Goal: Contribute content

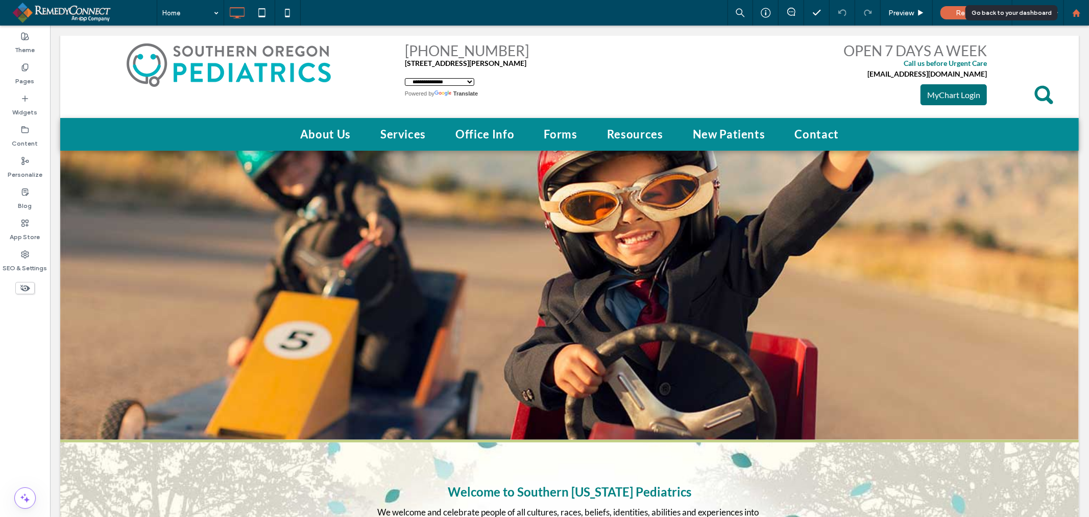
click at [1072, 12] on icon at bounding box center [1076, 13] width 9 height 9
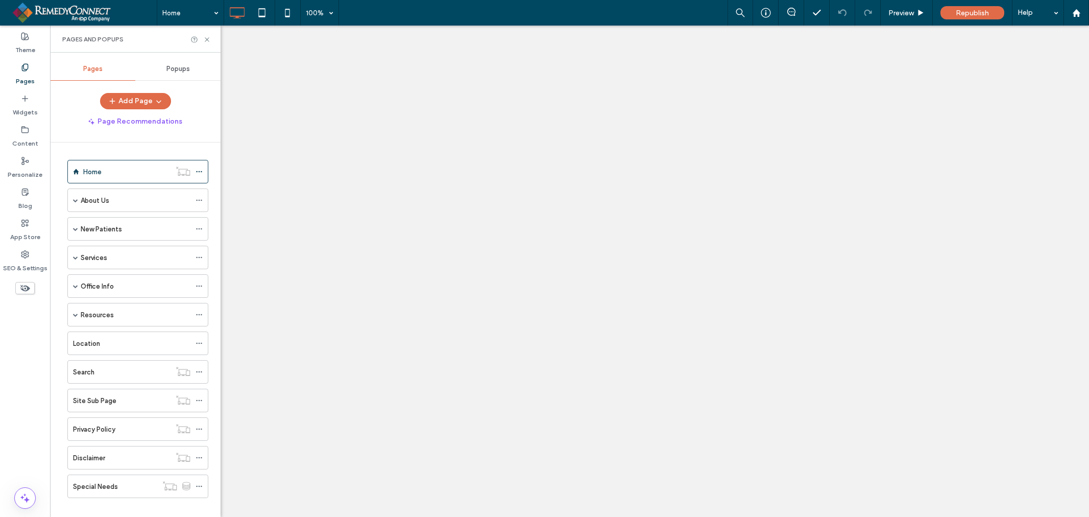
click at [106, 286] on label "Office Info" at bounding box center [97, 286] width 33 height 18
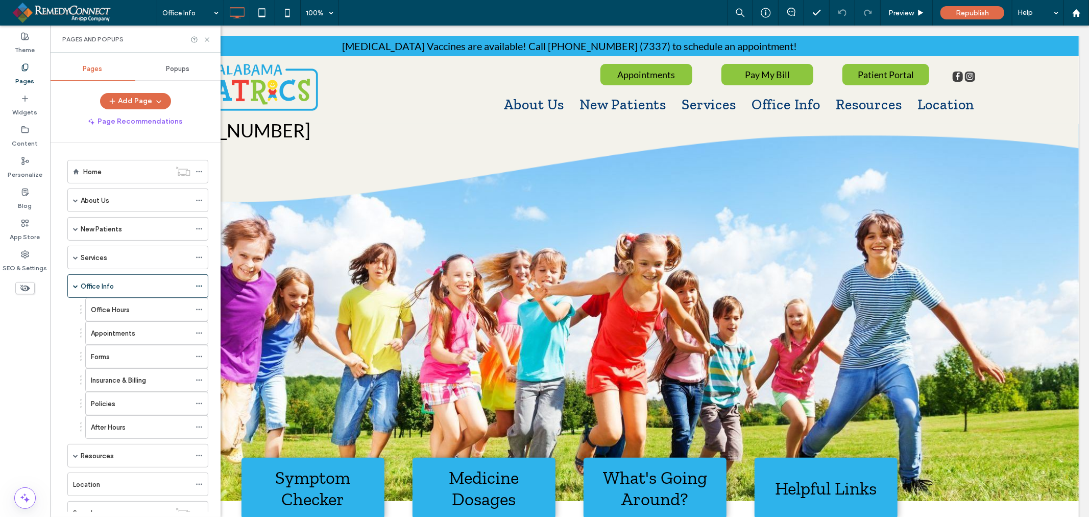
click at [100, 354] on label "Forms" at bounding box center [100, 357] width 19 height 18
click at [208, 39] on icon at bounding box center [207, 40] width 8 height 8
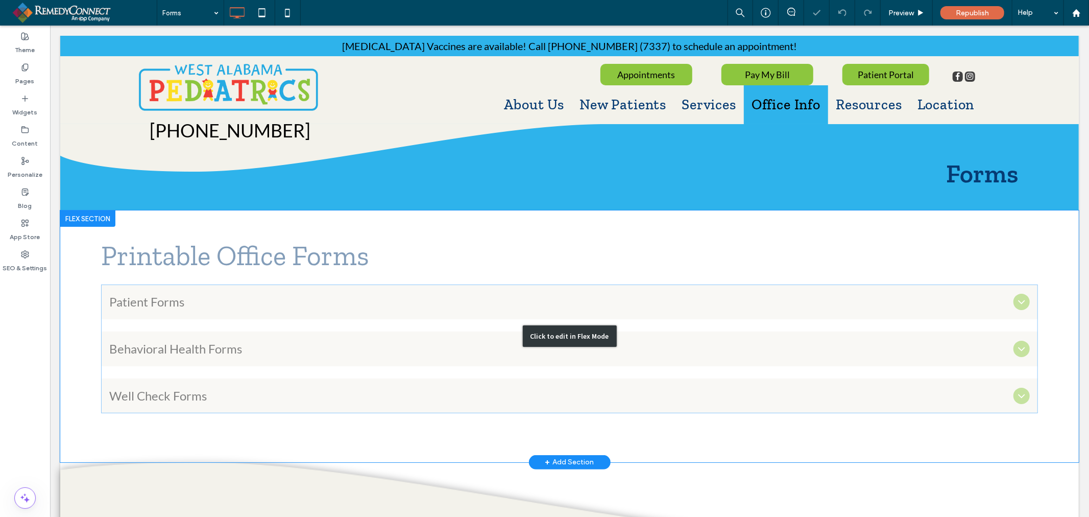
click at [372, 294] on div "Click to edit in Flex Mode" at bounding box center [569, 336] width 1019 height 252
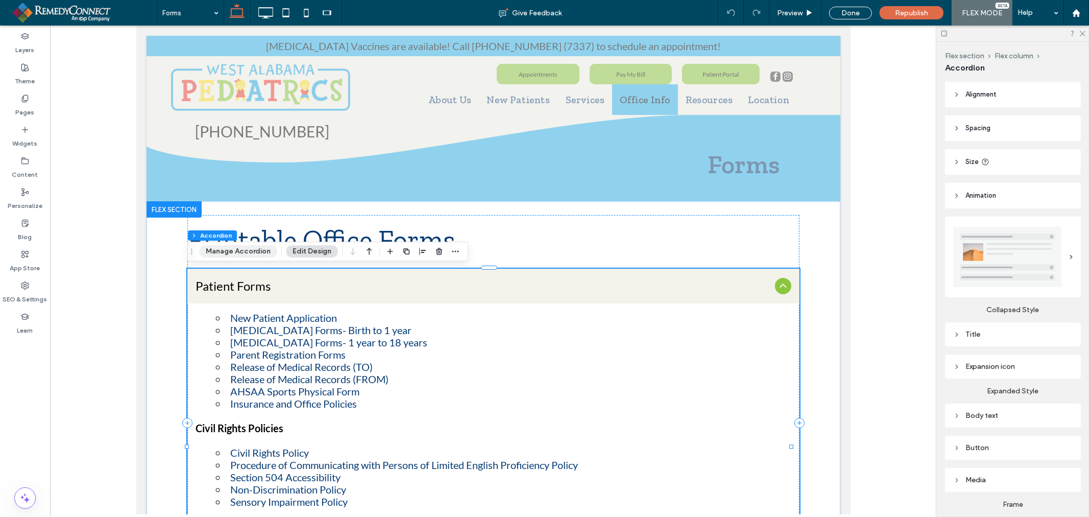
click at [245, 250] on button "Manage Accordion" at bounding box center [238, 251] width 78 height 12
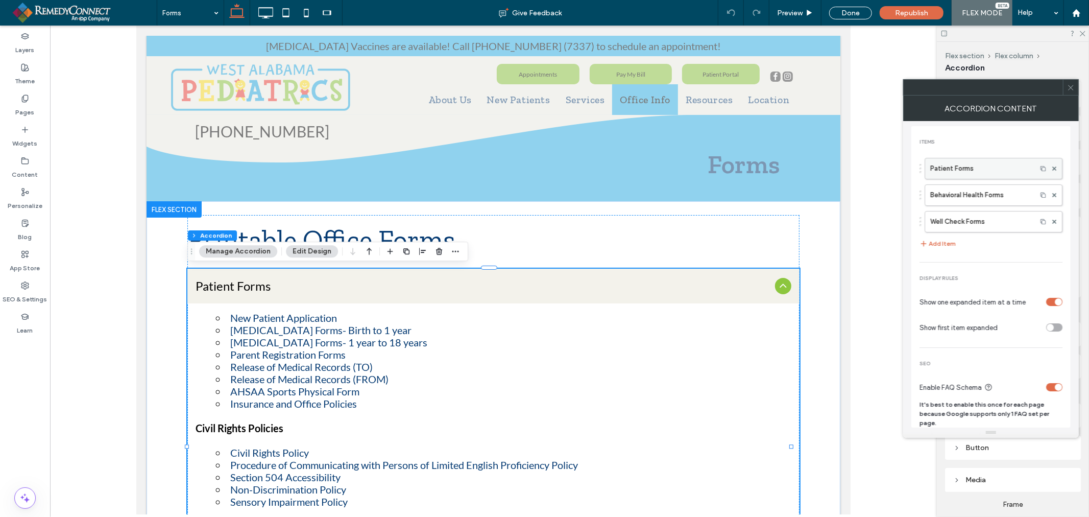
click at [993, 171] on label "Patient Forms" at bounding box center [980, 168] width 101 height 20
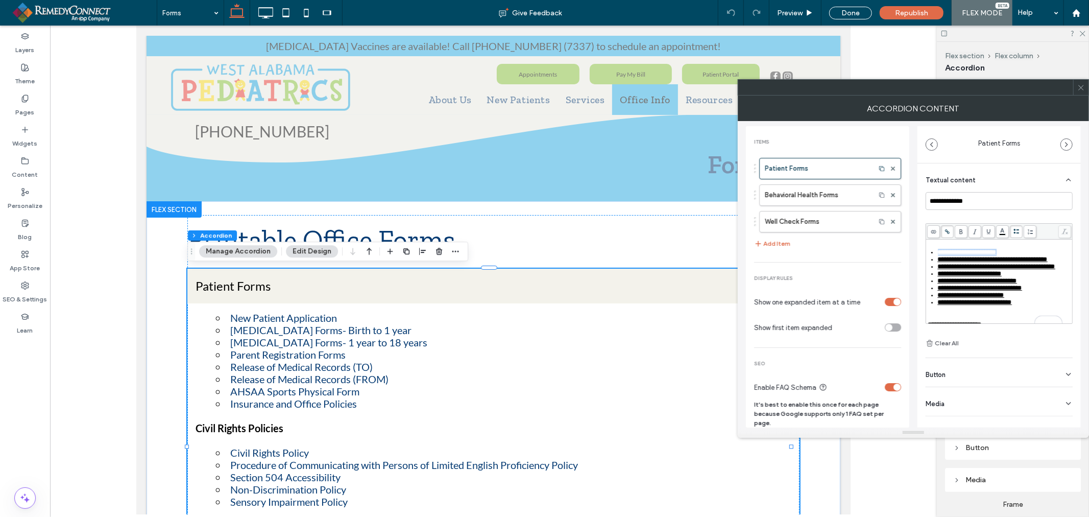
drag, startPoint x: 1012, startPoint y: 252, endPoint x: 940, endPoint y: 252, distance: 72.0
click at [940, 252] on div "**********" at bounding box center [1005, 252] width 134 height 7
click at [947, 229] on icon at bounding box center [948, 232] width 6 height 6
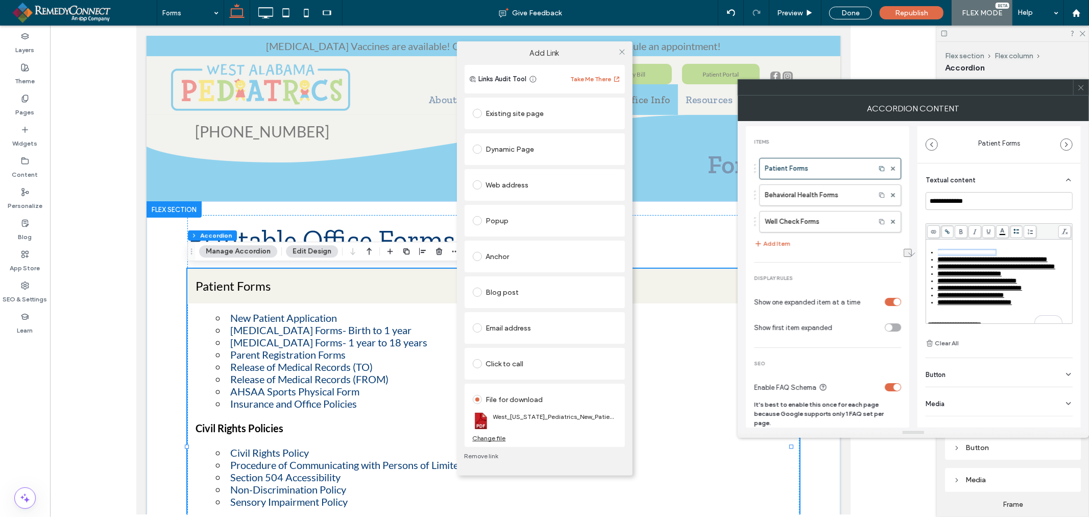
click at [501, 437] on div "Change file" at bounding box center [489, 438] width 33 height 8
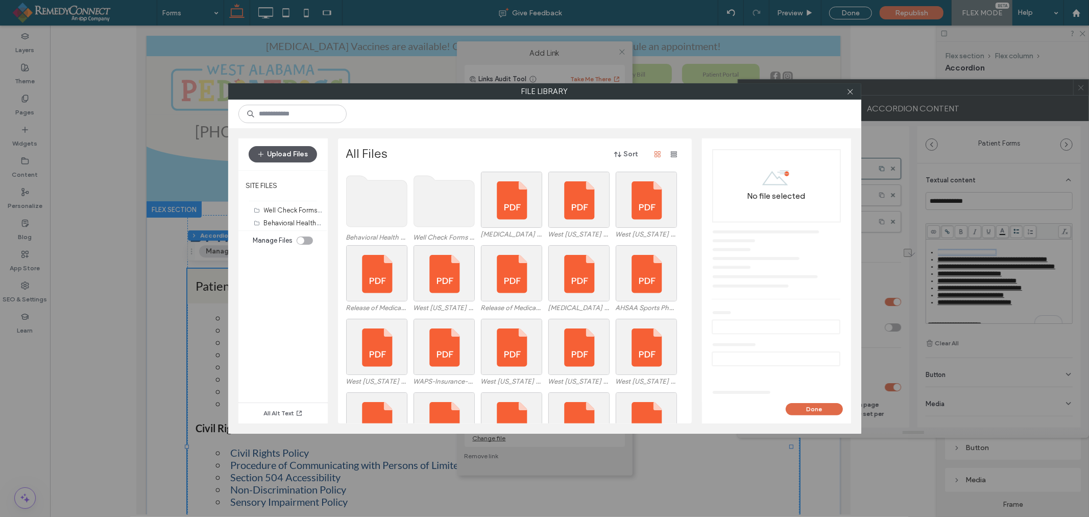
click at [287, 154] on button "Upload Files" at bounding box center [283, 154] width 68 height 16
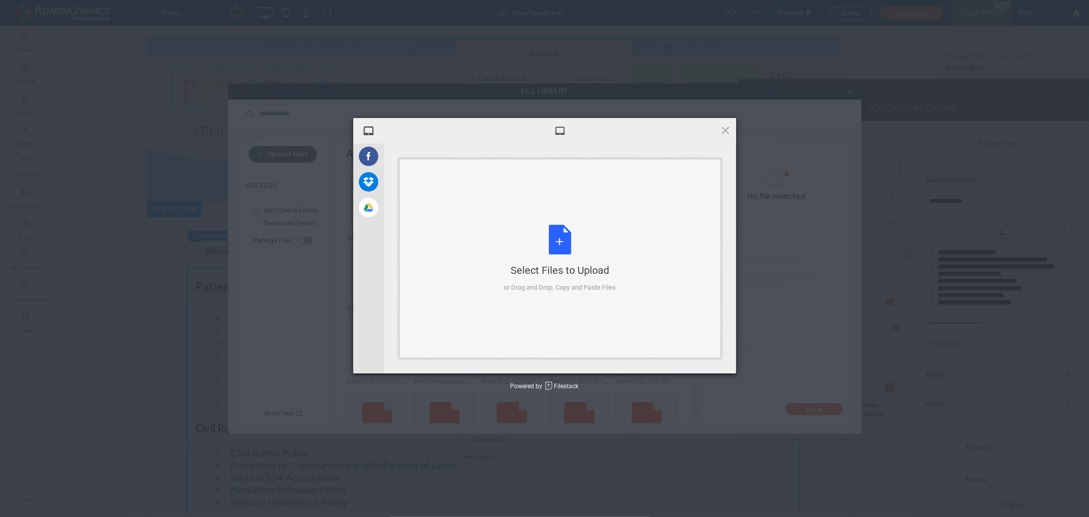
click at [566, 240] on div "Select Files to Upload or Drag and Drop, Copy and Paste Files" at bounding box center [560, 259] width 112 height 68
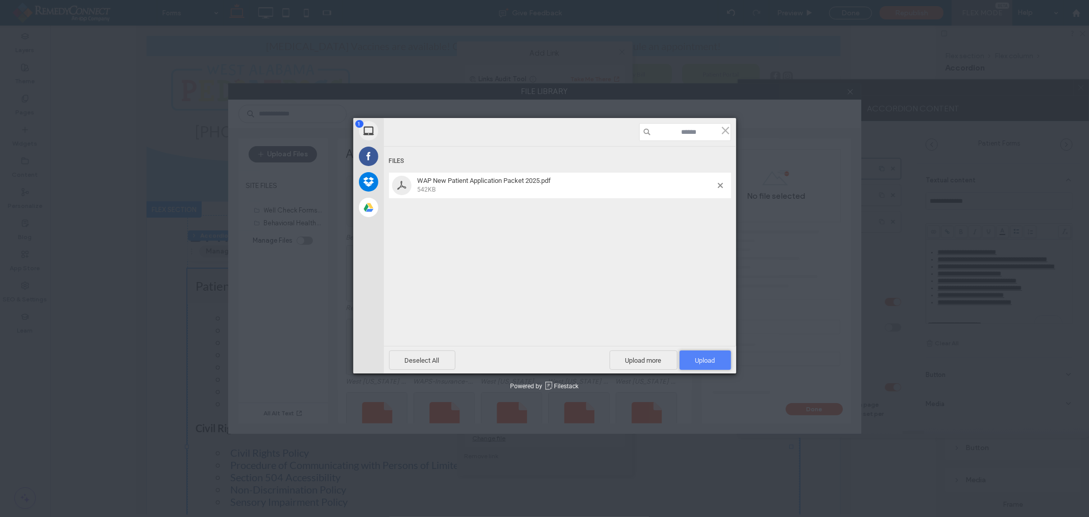
click at [692, 358] on span "Upload 1" at bounding box center [706, 359] width 52 height 19
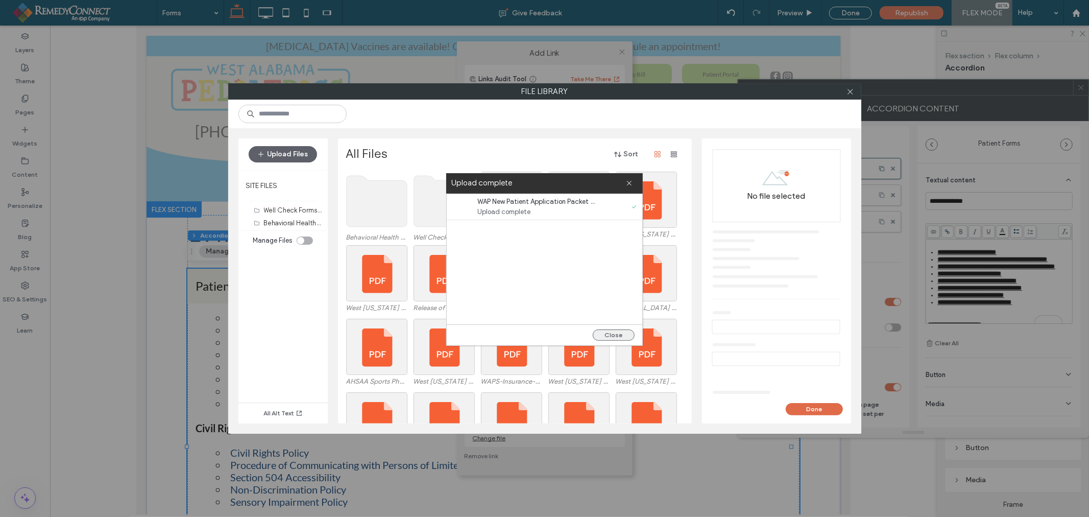
click at [612, 332] on button "Close" at bounding box center [614, 334] width 42 height 11
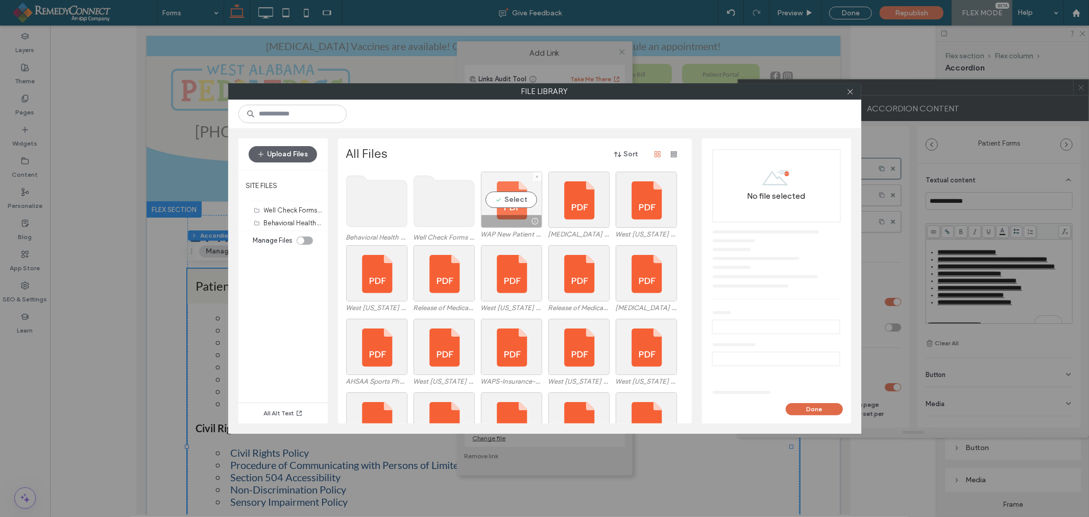
click at [507, 196] on div "Select" at bounding box center [511, 200] width 61 height 56
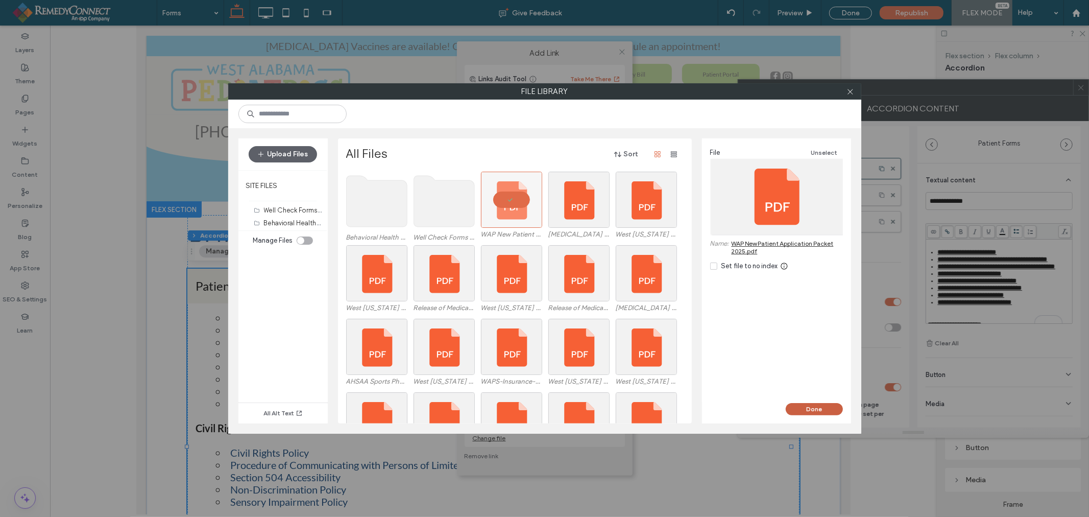
click at [805, 412] on button "Done" at bounding box center [814, 409] width 57 height 12
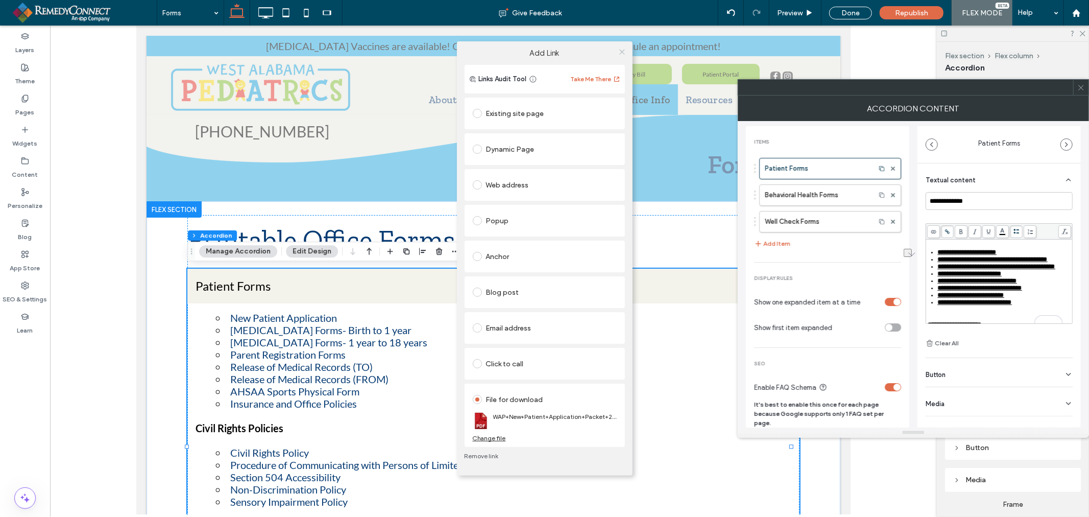
click at [619, 53] on icon at bounding box center [622, 52] width 8 height 8
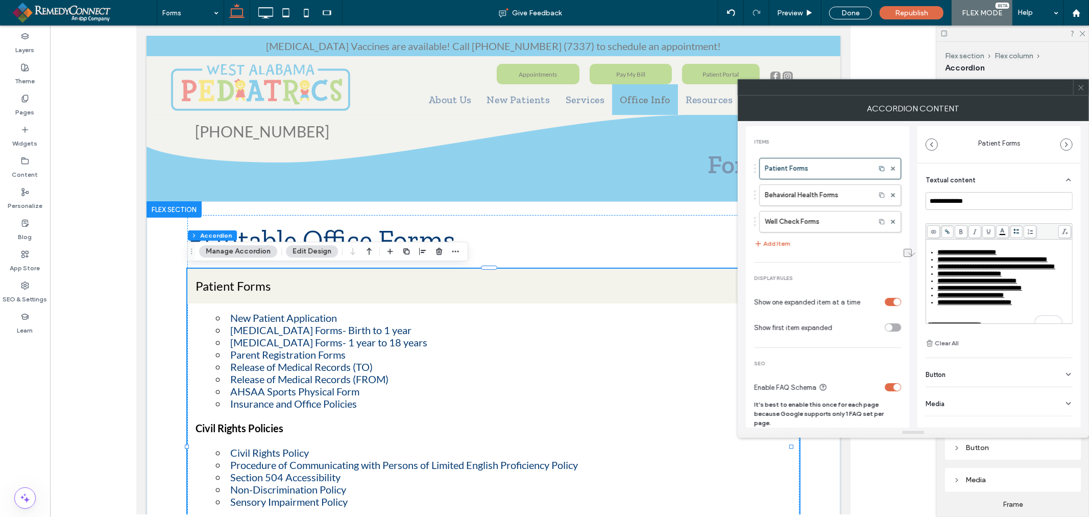
click at [1083, 90] on icon at bounding box center [1081, 88] width 8 height 8
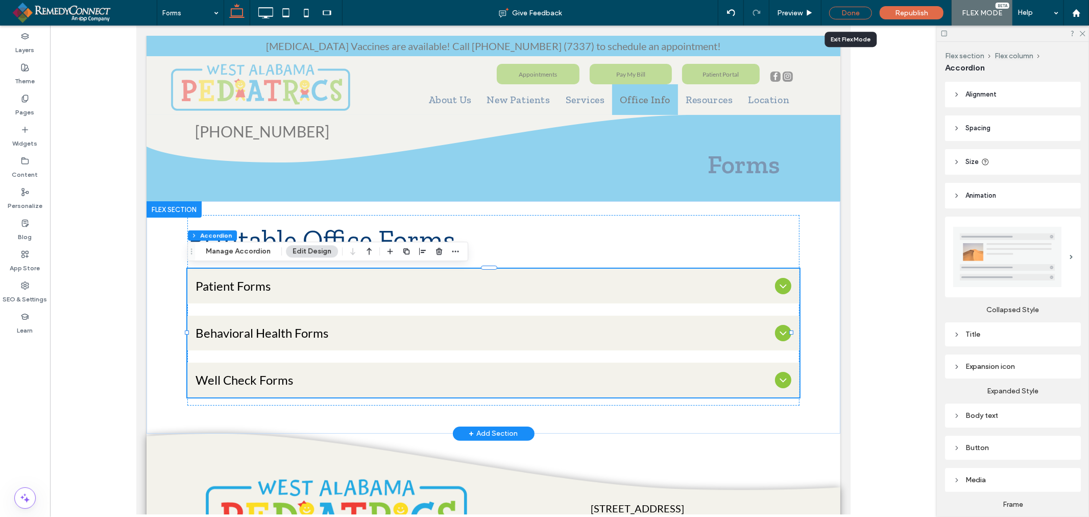
click at [856, 9] on div "Done" at bounding box center [850, 13] width 43 height 13
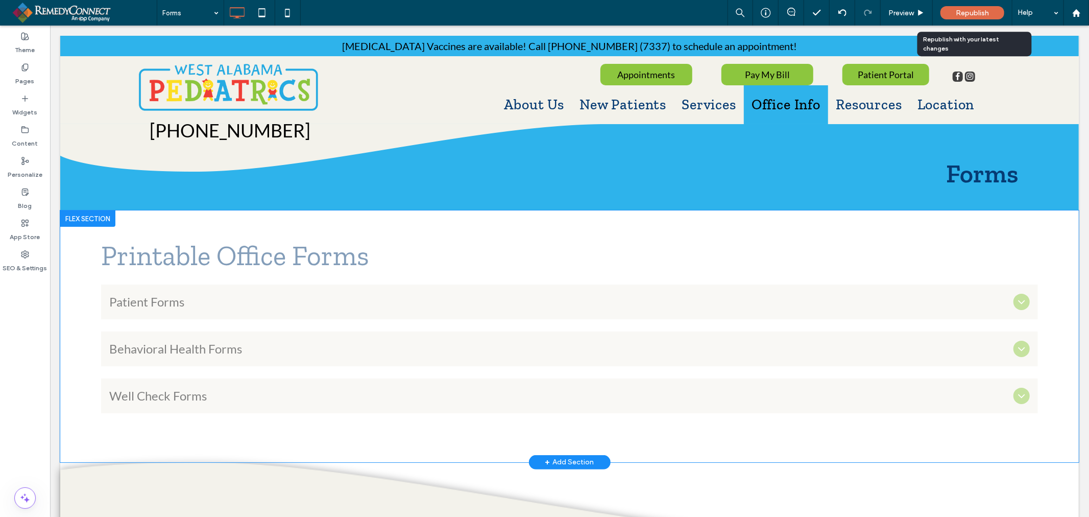
click at [968, 15] on span "Republish" at bounding box center [972, 13] width 33 height 9
